Goal: Task Accomplishment & Management: Use online tool/utility

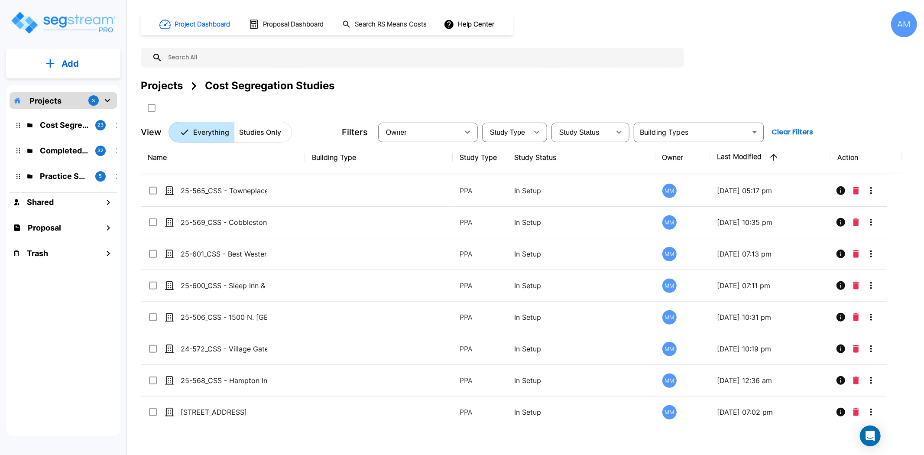
scroll to position [477, 0]
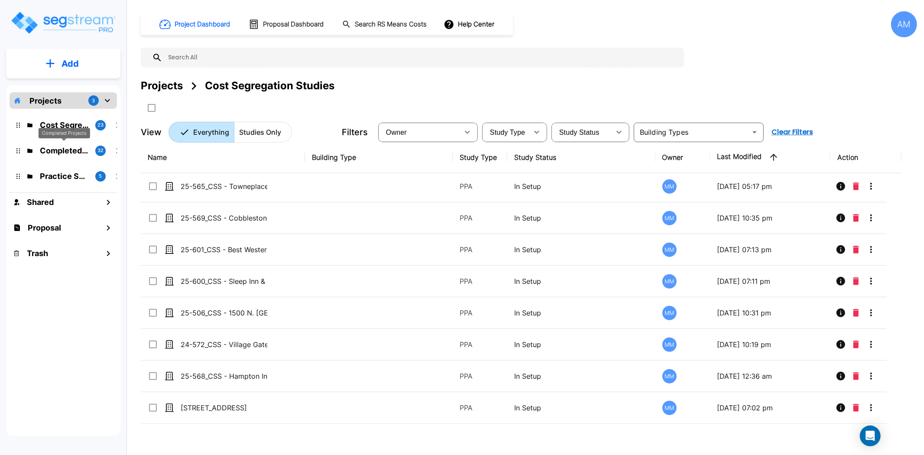
click at [69, 152] on p "Completed Projects" at bounding box center [64, 151] width 49 height 12
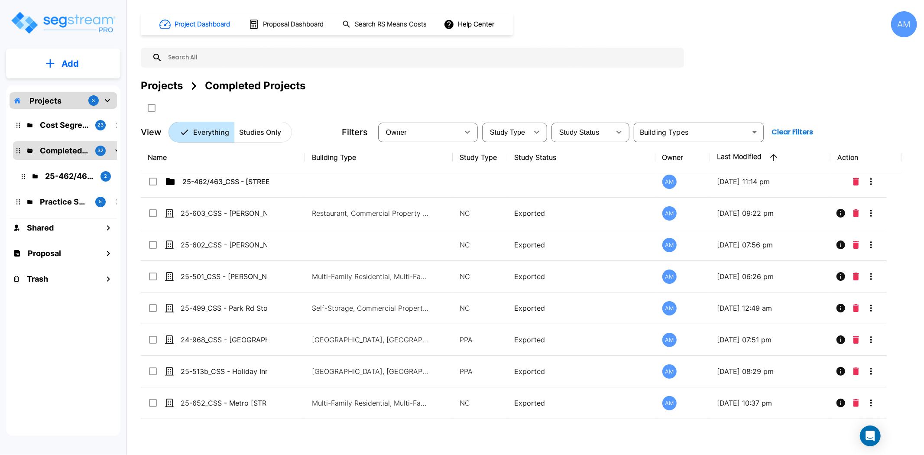
scroll to position [0, 0]
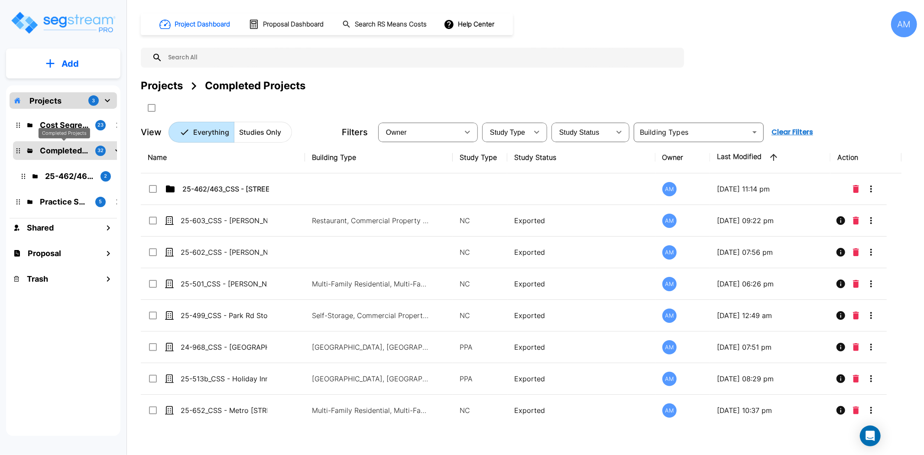
click at [70, 128] on div "Completed Projects" at bounding box center [65, 133] width 52 height 11
click at [70, 127] on p "Cost Segregation Studies" at bounding box center [64, 125] width 49 height 12
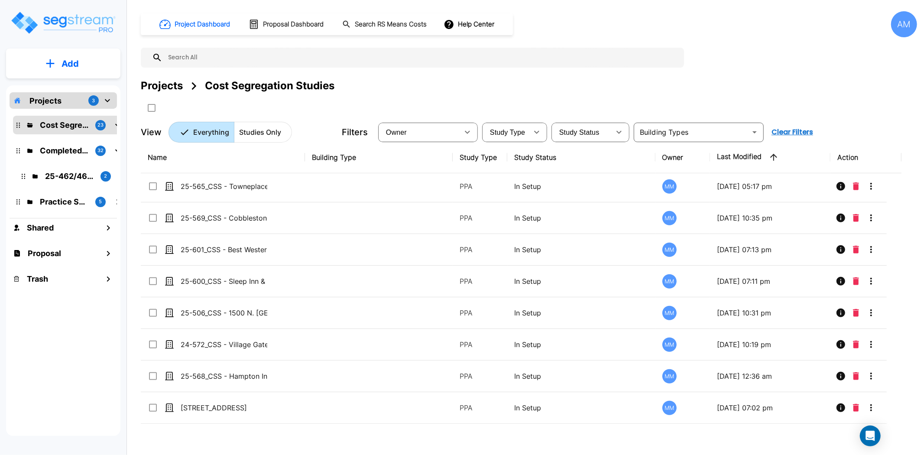
scroll to position [477, 0]
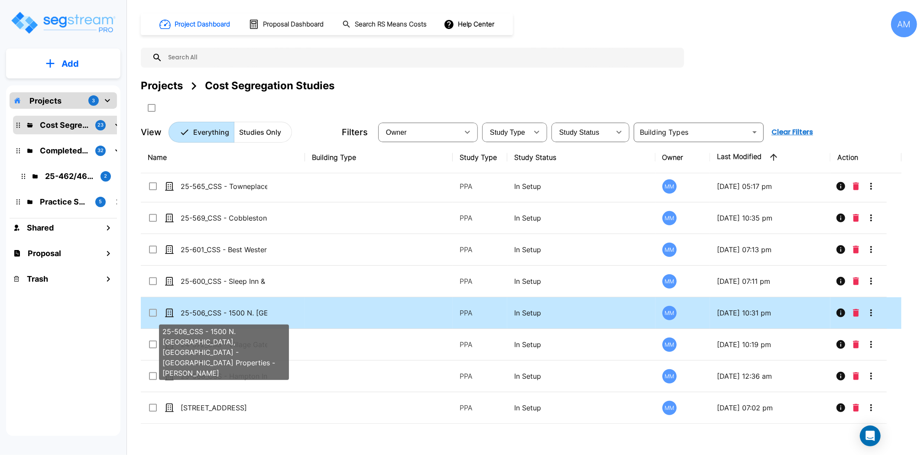
click at [217, 311] on p "25-506_CSS - 1500 N. [GEOGRAPHIC_DATA], [GEOGRAPHIC_DATA] - [GEOGRAPHIC_DATA] P…" at bounding box center [224, 313] width 87 height 10
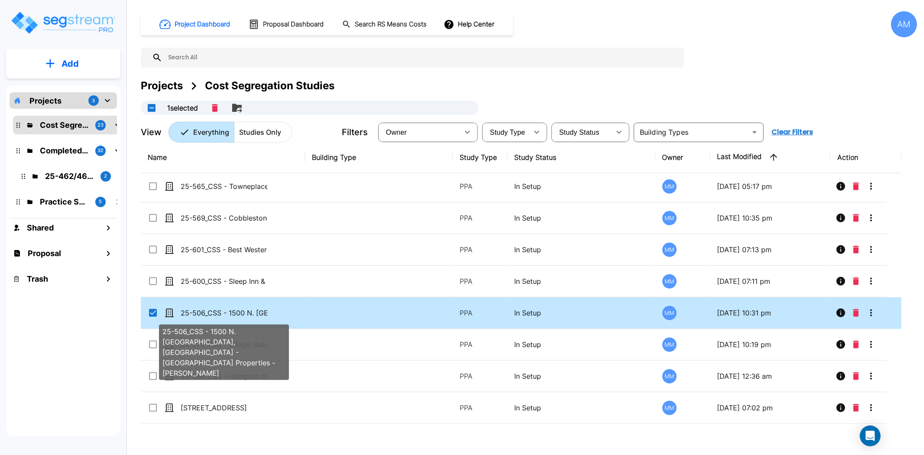
click at [217, 311] on p "25-506_CSS - 1500 N. [GEOGRAPHIC_DATA], [GEOGRAPHIC_DATA] - [GEOGRAPHIC_DATA] P…" at bounding box center [224, 313] width 87 height 10
checkbox input "false"
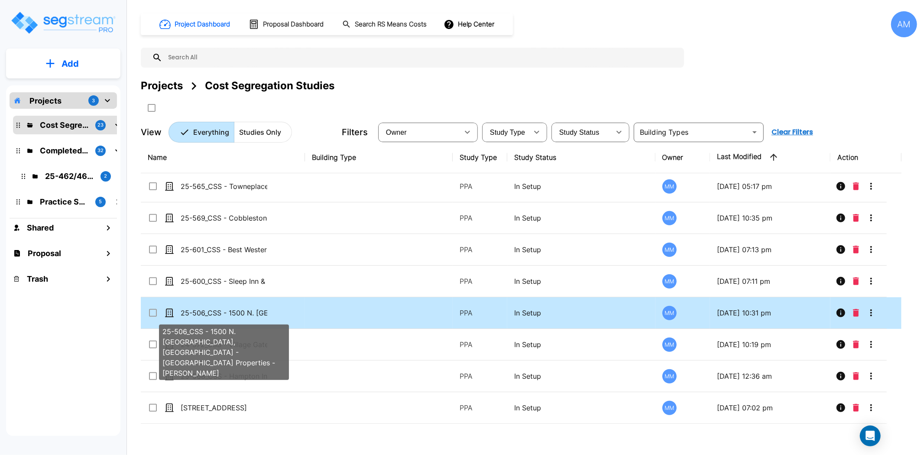
click at [217, 312] on p "25-506_CSS - 1500 N. [GEOGRAPHIC_DATA], [GEOGRAPHIC_DATA] - [GEOGRAPHIC_DATA] P…" at bounding box center [224, 313] width 87 height 10
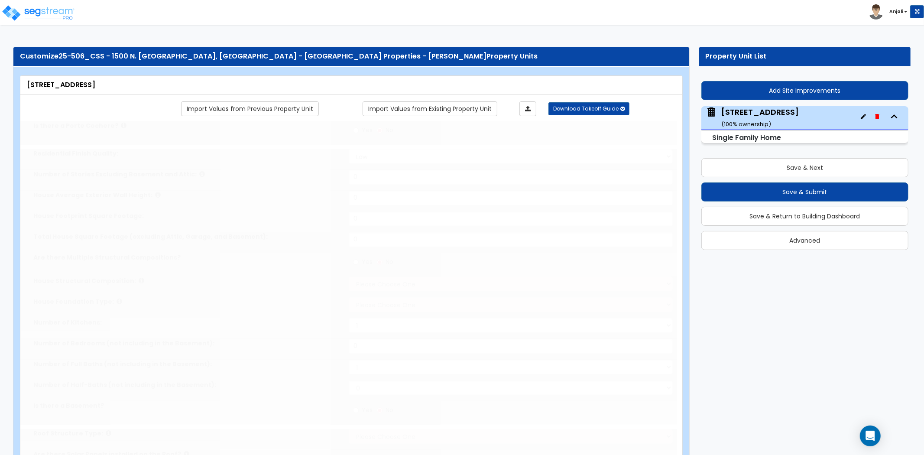
type input "1"
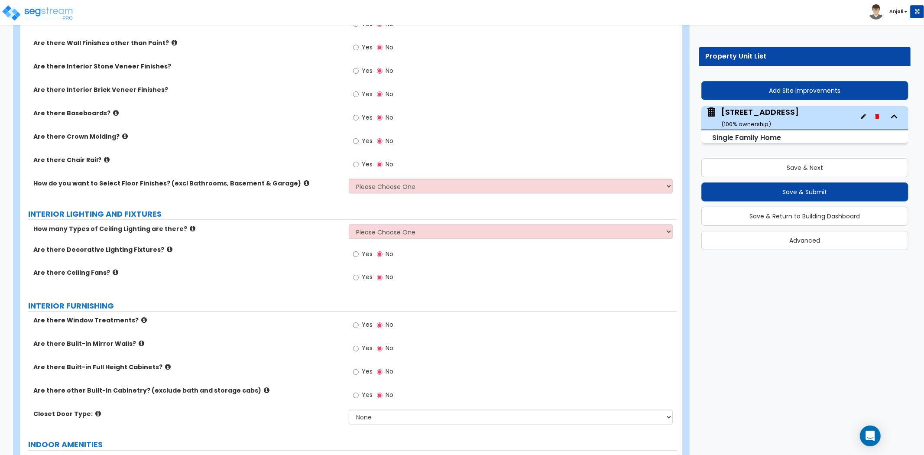
scroll to position [1155, 0]
